Goal: Task Accomplishment & Management: Manage account settings

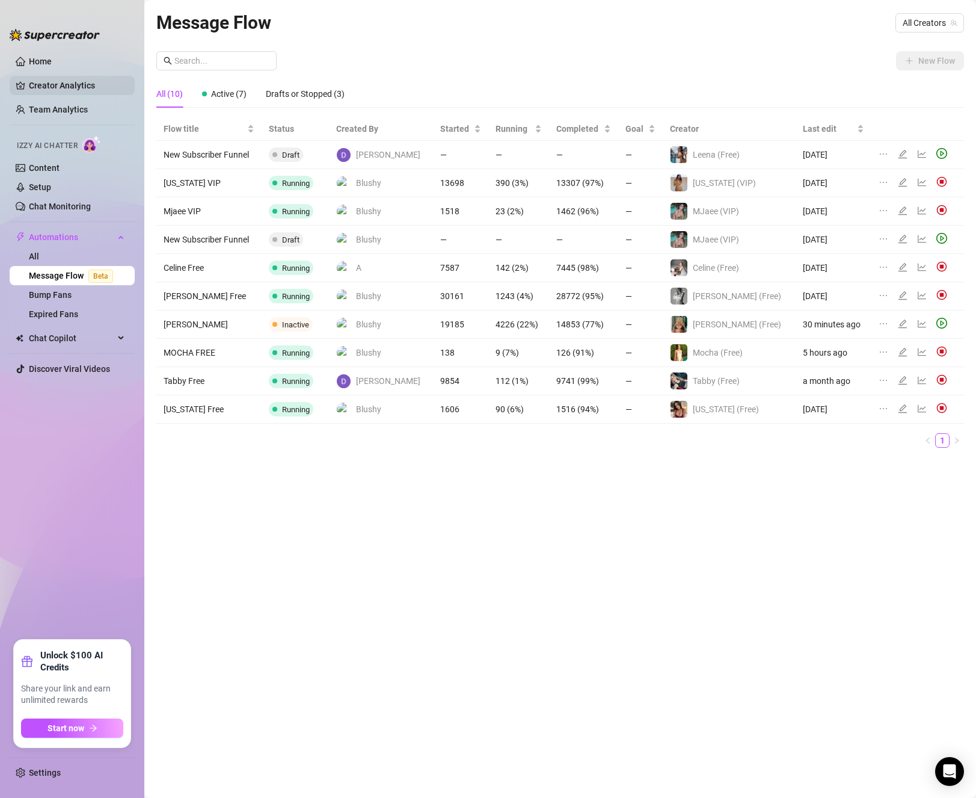
click at [61, 79] on link "Creator Analytics" at bounding box center [77, 85] width 96 height 19
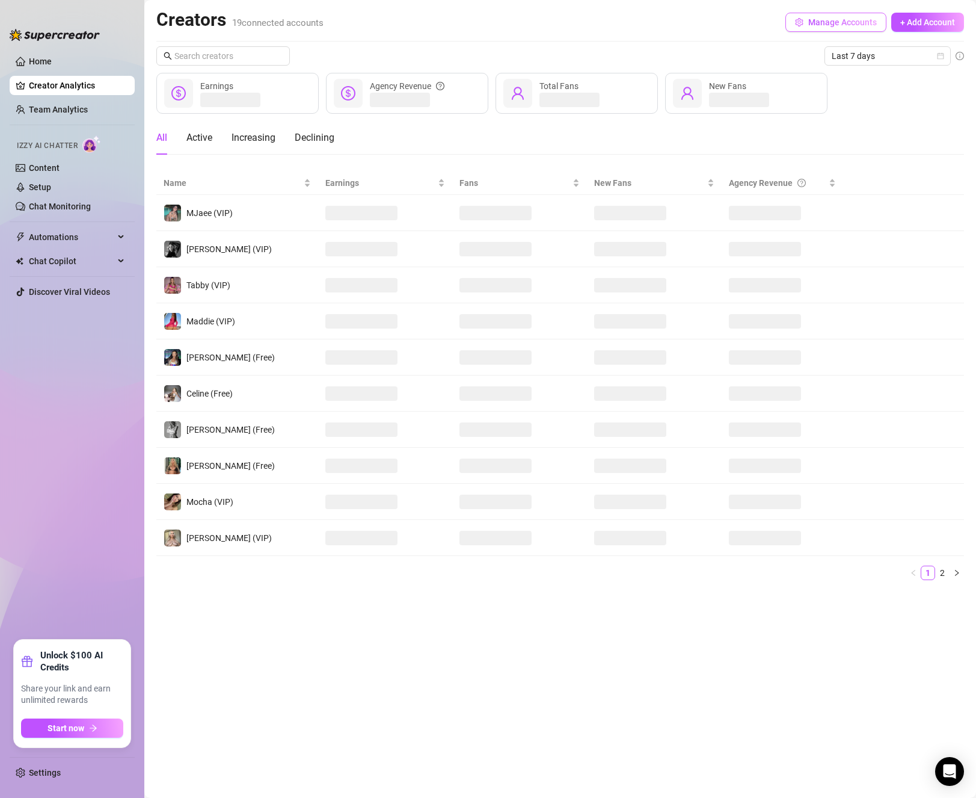
click at [846, 23] on span "Manage Accounts" at bounding box center [842, 22] width 69 height 10
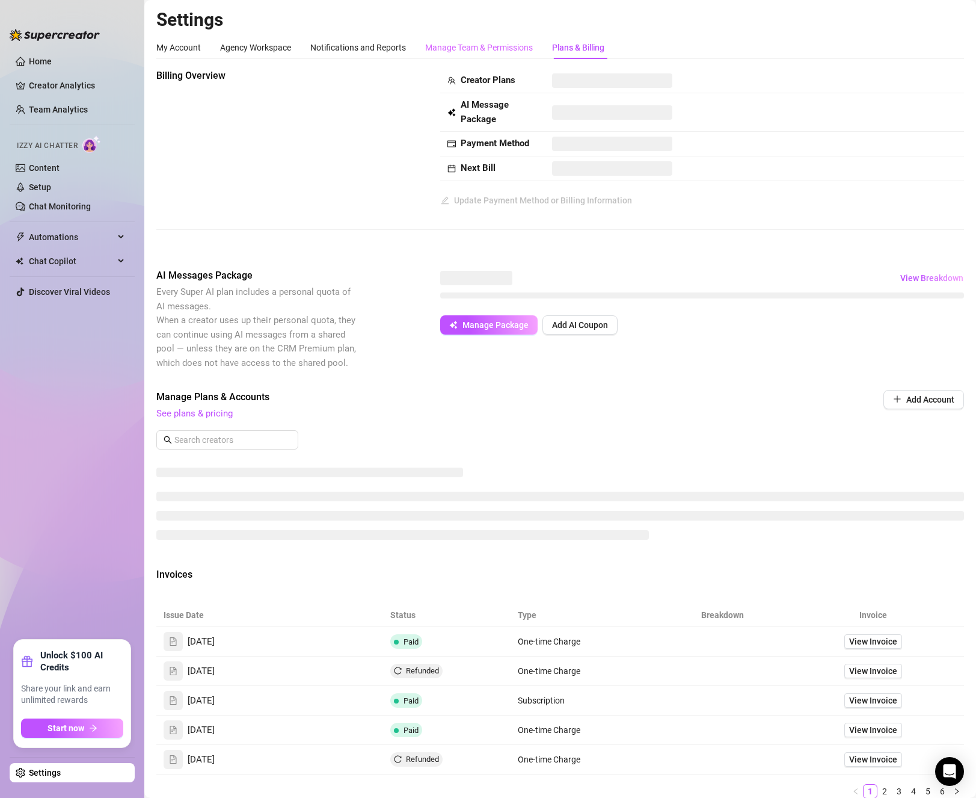
click at [457, 37] on div "Manage Team & Permissions" at bounding box center [479, 47] width 108 height 23
click at [464, 43] on div "Manage Team & Permissions" at bounding box center [479, 47] width 108 height 13
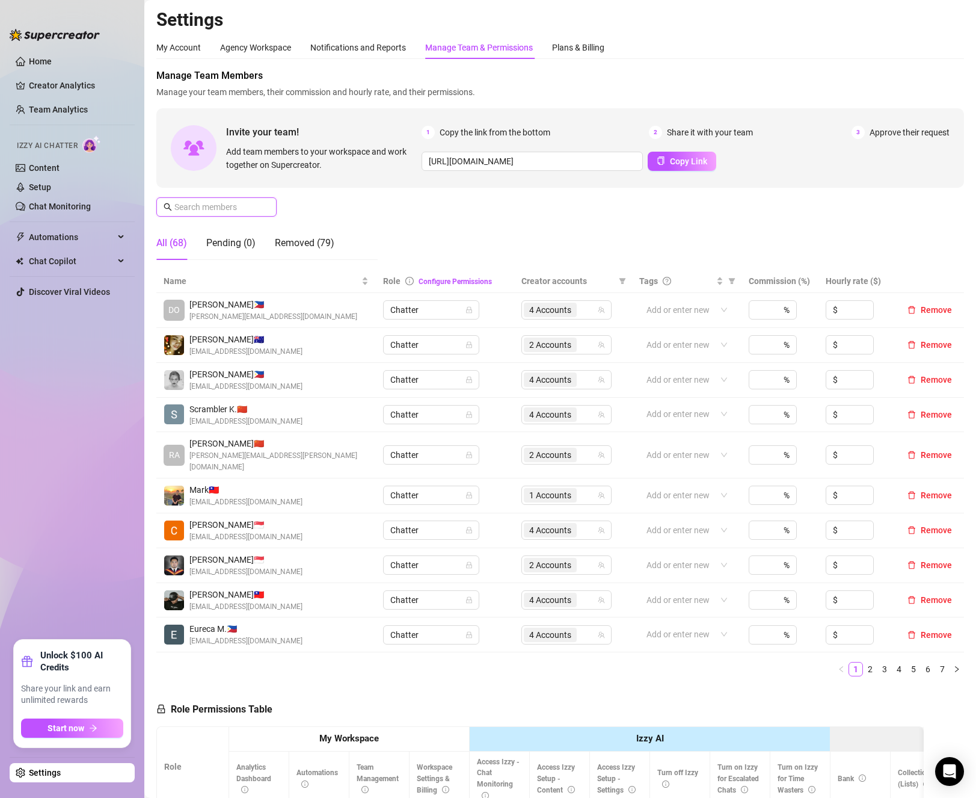
click at [209, 208] on input "text" at bounding box center [216, 206] width 85 height 13
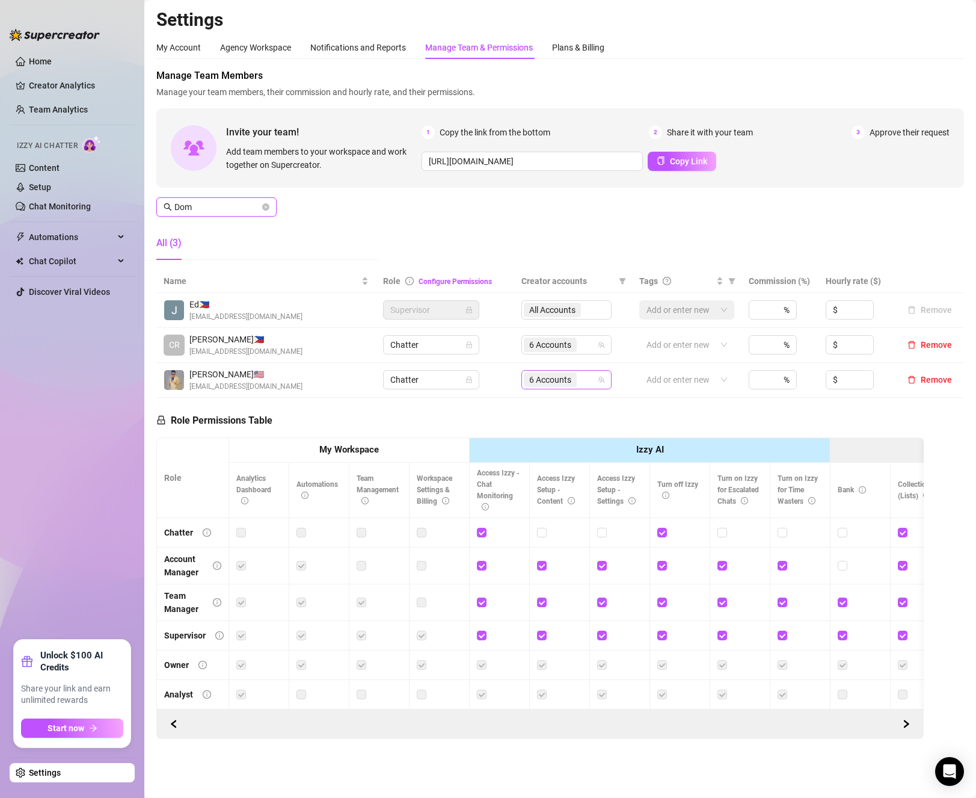
click at [560, 386] on span "6 Accounts" at bounding box center [550, 379] width 42 height 13
type input "Dom"
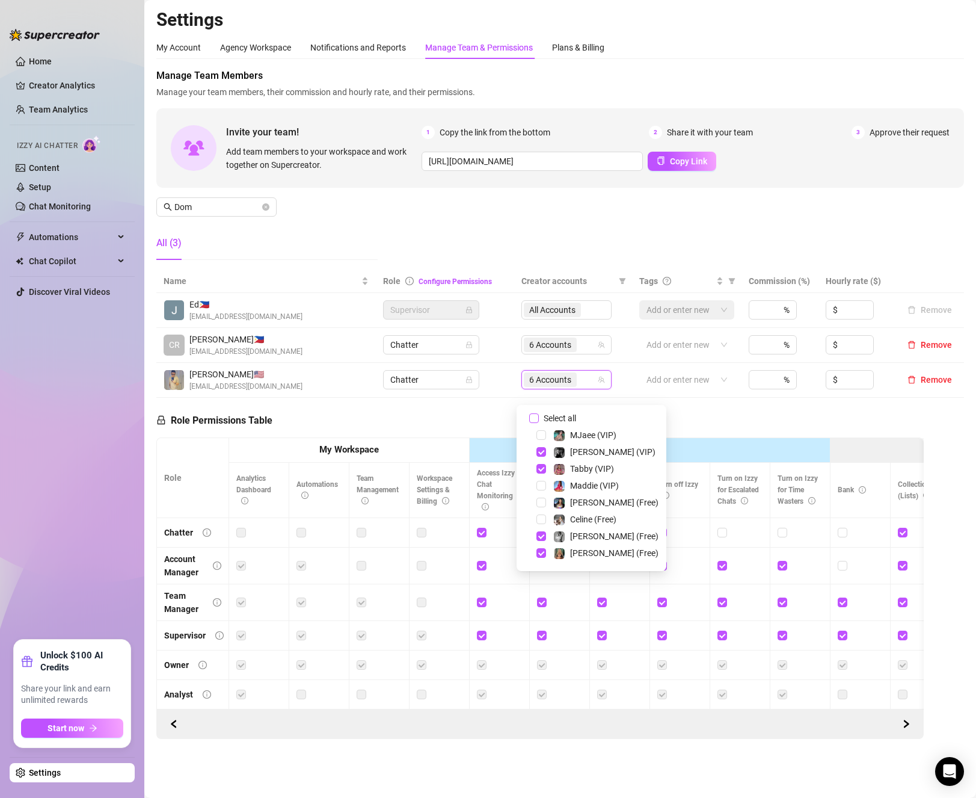
click at [533, 417] on input "Select all" at bounding box center [534, 418] width 10 height 10
checkbox input "false"
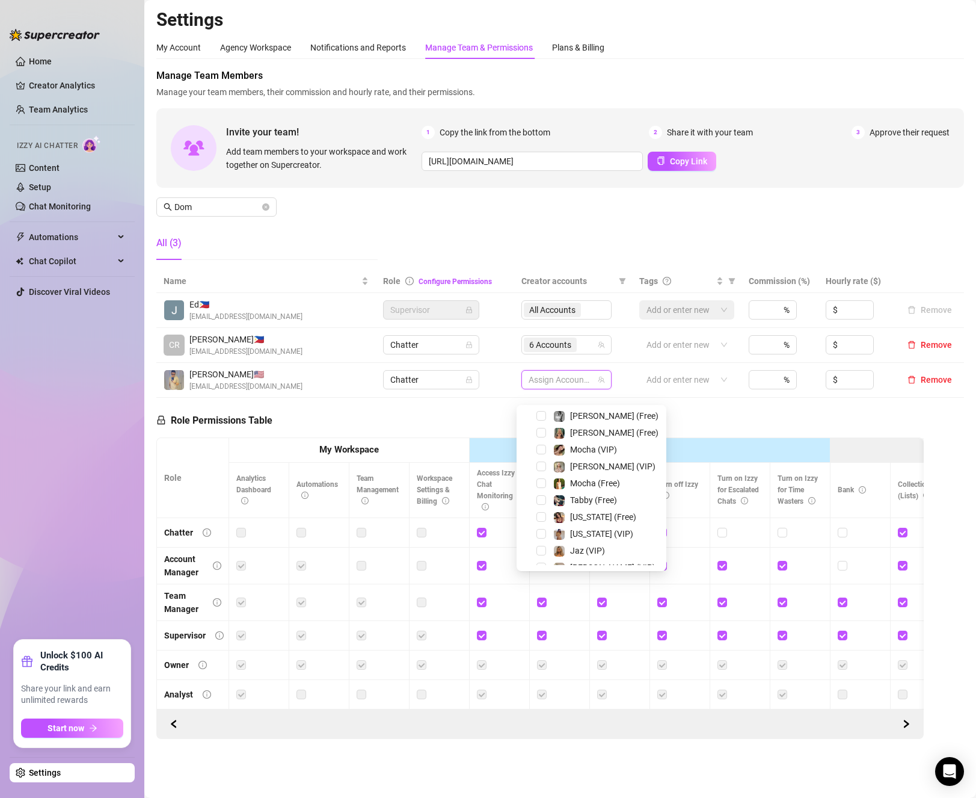
click at [543, 553] on span "Select tree node" at bounding box center [541, 551] width 10 height 10
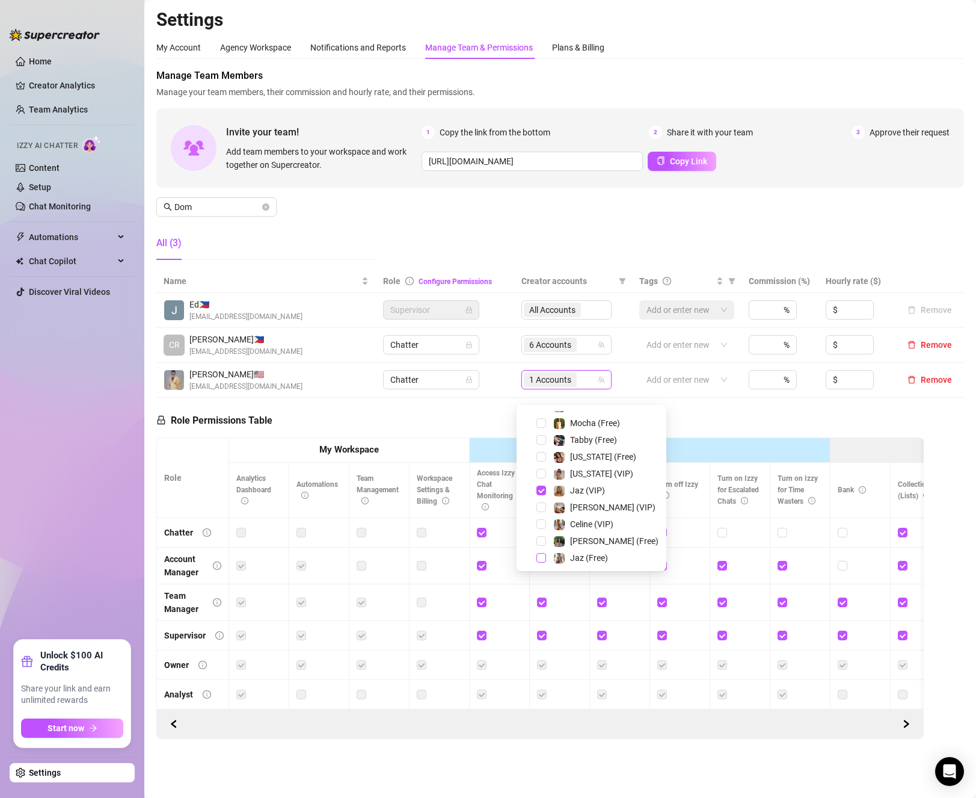
click at [543, 552] on div "Jaz (Free)" at bounding box center [592, 557] width 144 height 14
click at [543, 555] on span "Select tree node" at bounding box center [541, 558] width 10 height 10
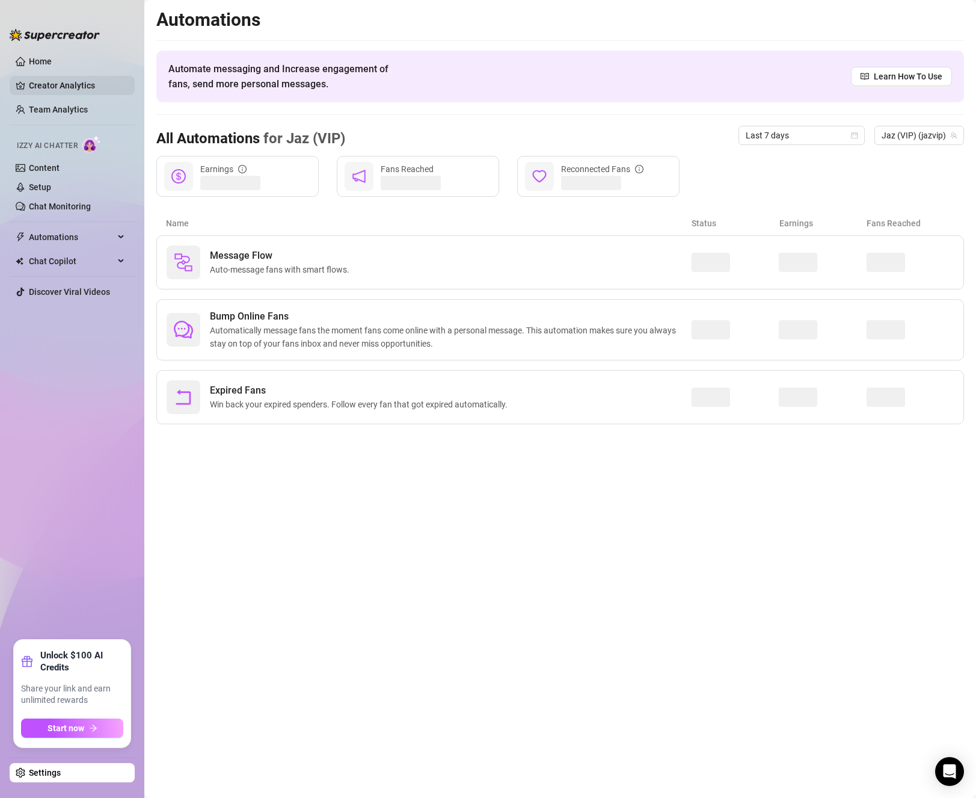
click at [69, 86] on link "Creator Analytics" at bounding box center [77, 85] width 96 height 19
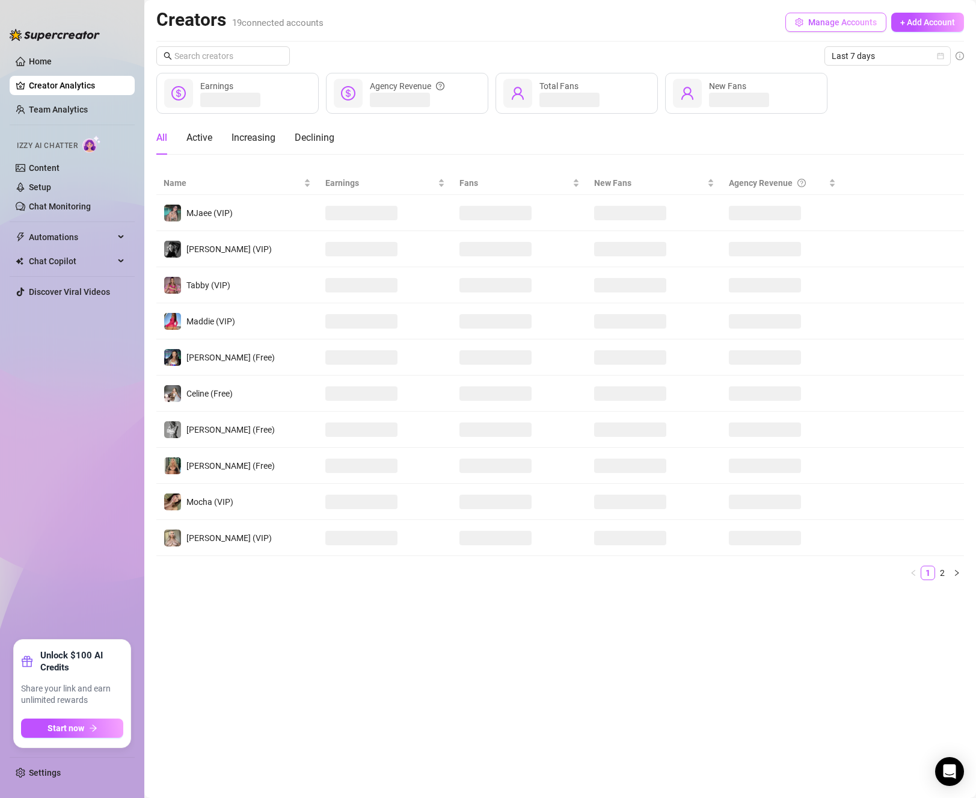
click at [826, 19] on span "Manage Accounts" at bounding box center [842, 22] width 69 height 10
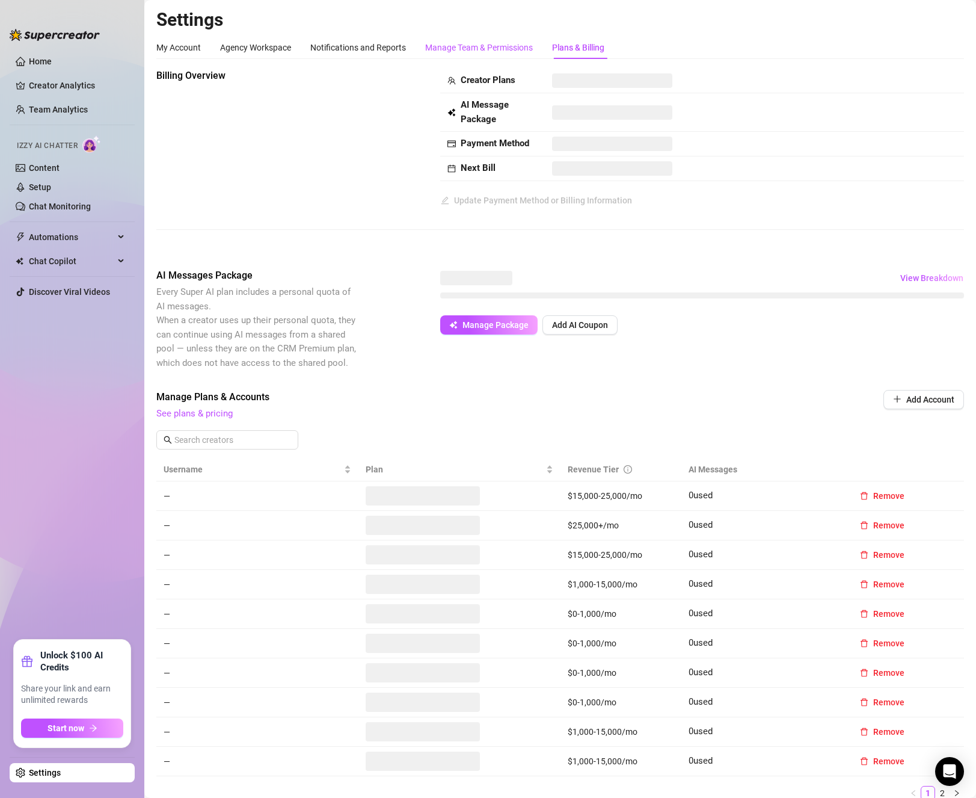
click at [510, 45] on div "Manage Team & Permissions" at bounding box center [479, 47] width 108 height 13
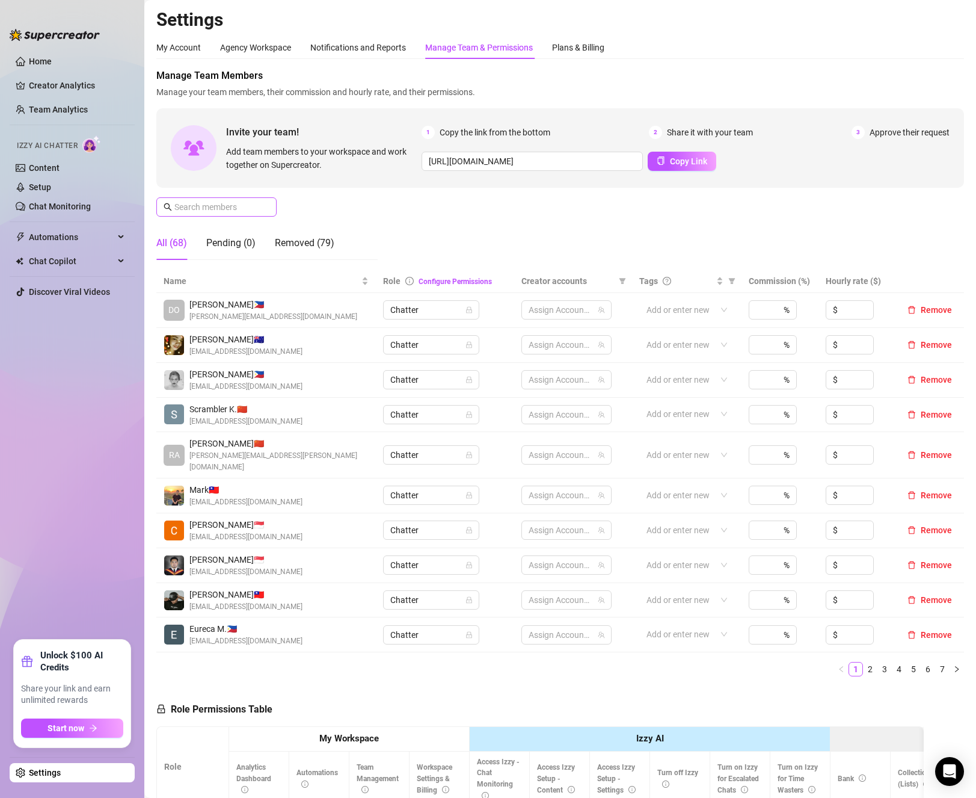
click at [223, 214] on span at bounding box center [216, 206] width 120 height 19
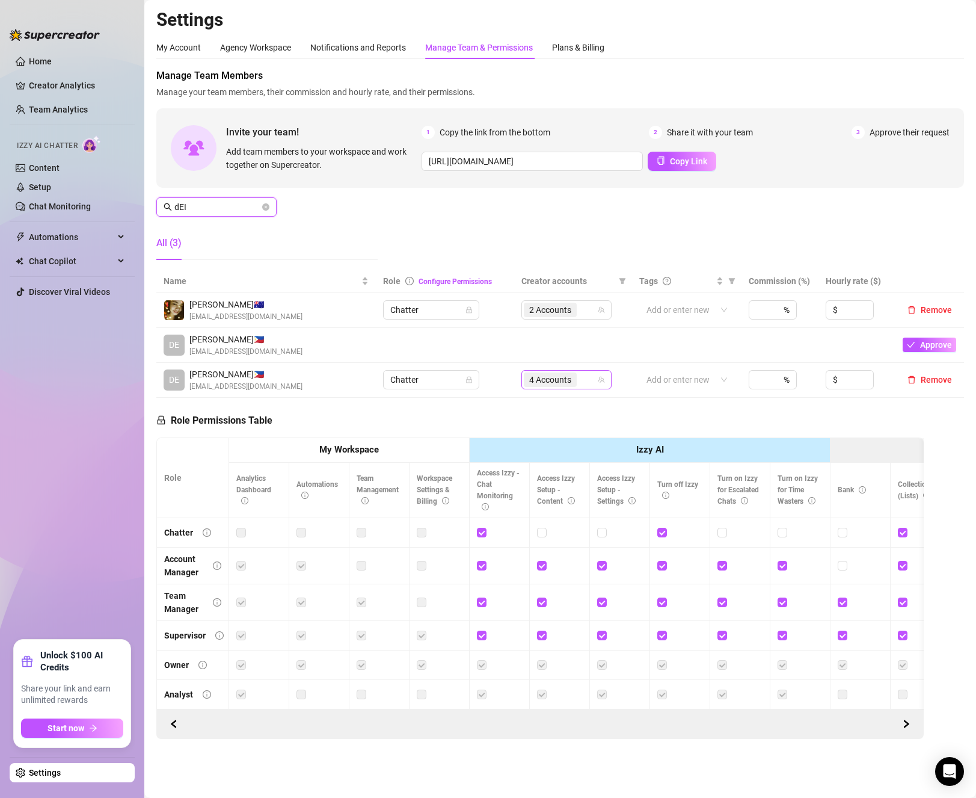
click at [585, 388] on div "4 Accounts" at bounding box center [560, 379] width 73 height 17
type input "dEI"
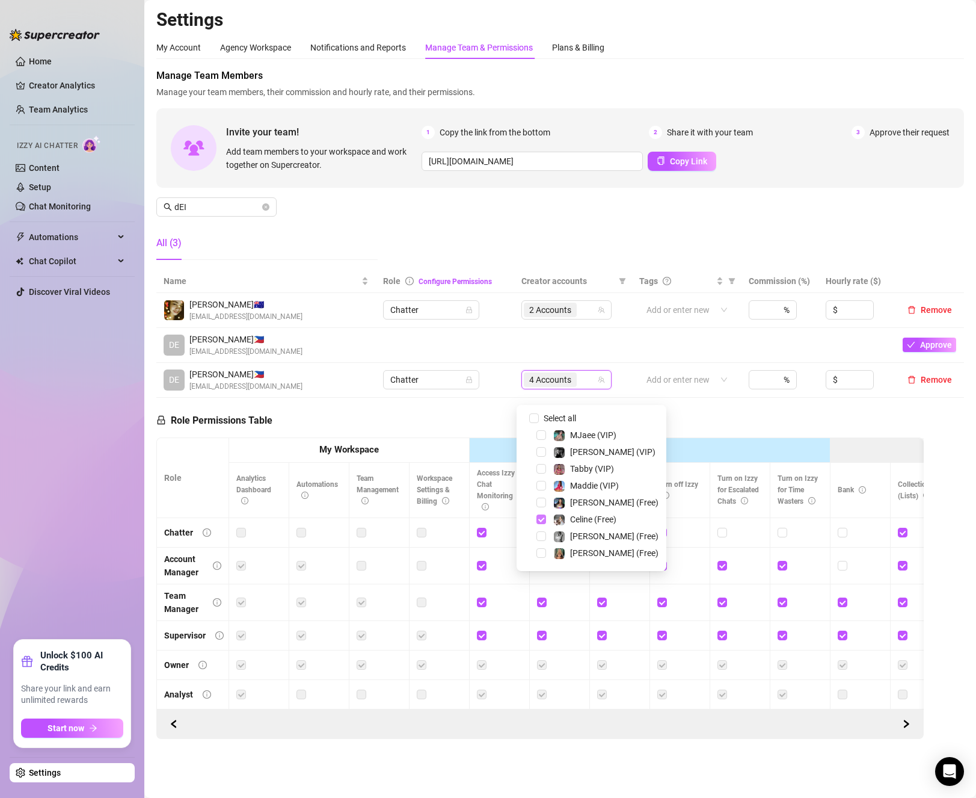
scroll to position [120, 0]
click at [537, 553] on span "Select tree node" at bounding box center [541, 551] width 10 height 10
click at [543, 555] on span "Select tree node" at bounding box center [541, 555] width 10 height 10
click at [267, 208] on icon "close-circle" at bounding box center [265, 206] width 7 height 7
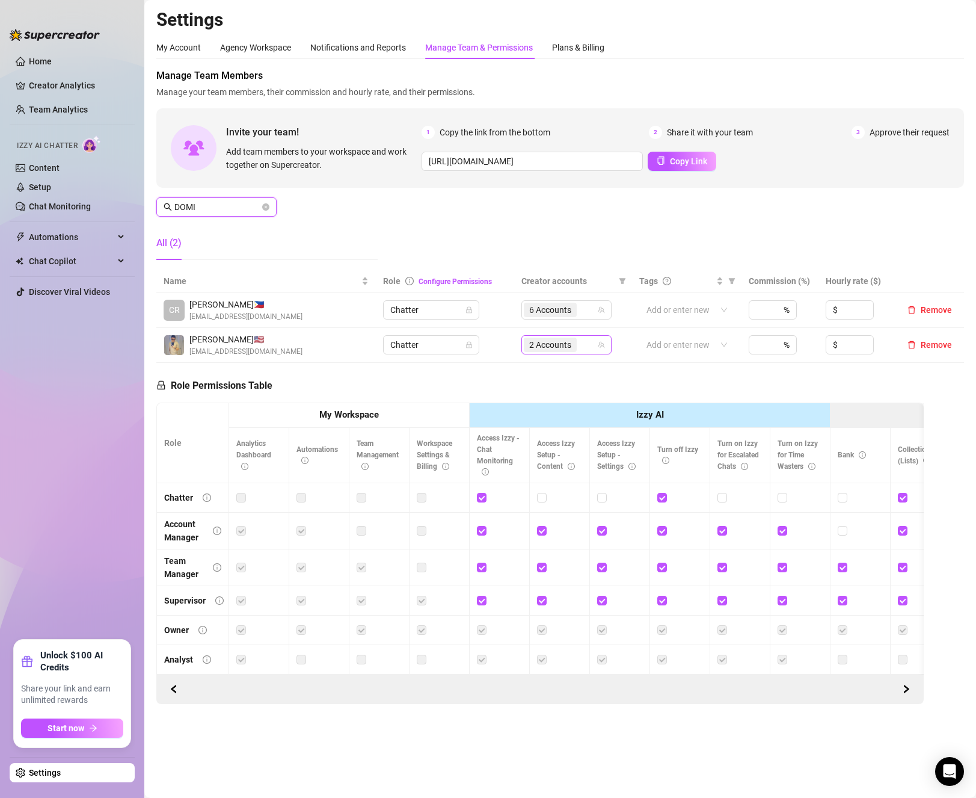
click at [584, 345] on div "2 Accounts" at bounding box center [560, 344] width 73 height 17
type input "DOMI"
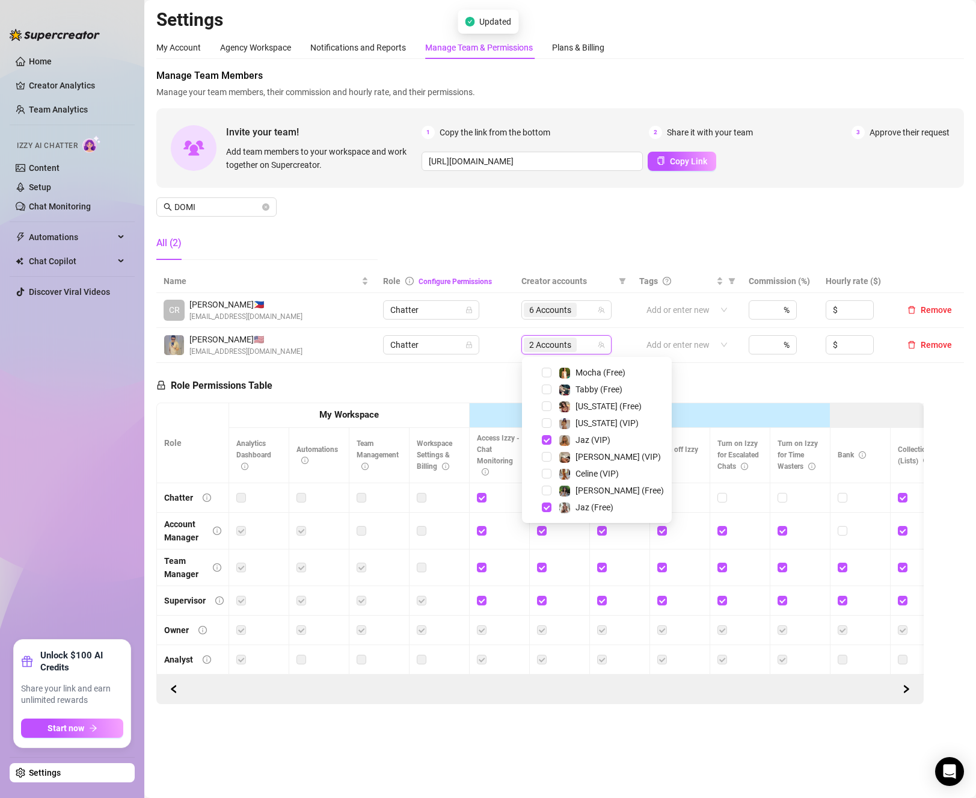
click at [763, 358] on td "%" at bounding box center [780, 345] width 77 height 35
